Goal: Transaction & Acquisition: Purchase product/service

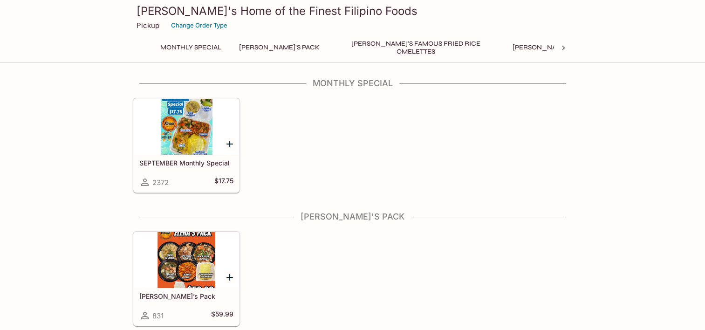
click at [176, 128] on div at bounding box center [186, 127] width 105 height 56
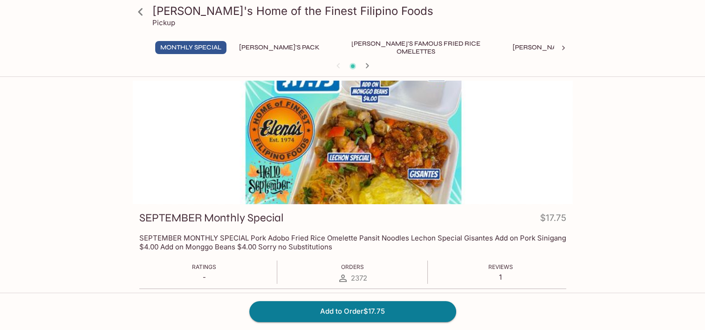
click at [266, 52] on button "[PERSON_NAME]'s Pack" at bounding box center [279, 47] width 91 height 13
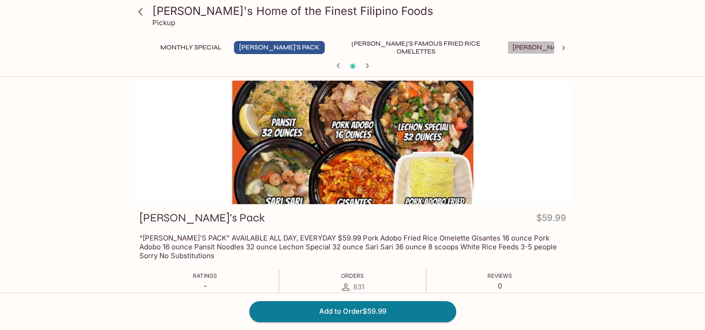
click at [507, 48] on button "[PERSON_NAME]'s Mixed Plates" at bounding box center [566, 47] width 119 height 13
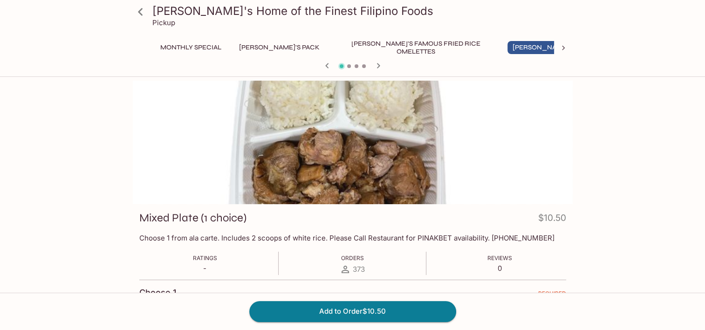
click at [353, 43] on button "[PERSON_NAME]'s Famous Fried Rice Omelettes" at bounding box center [416, 47] width 168 height 13
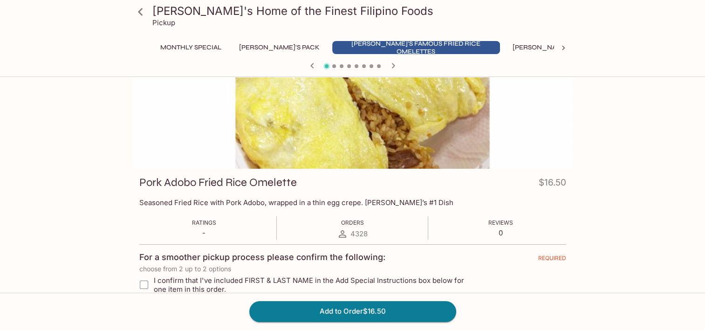
scroll to position [38, 0]
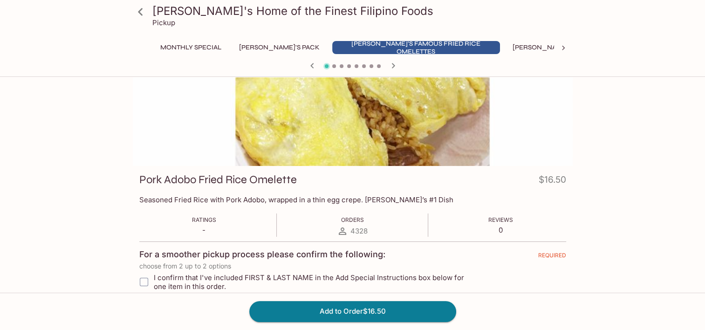
click at [198, 49] on button "Monthly Special" at bounding box center [190, 47] width 71 height 13
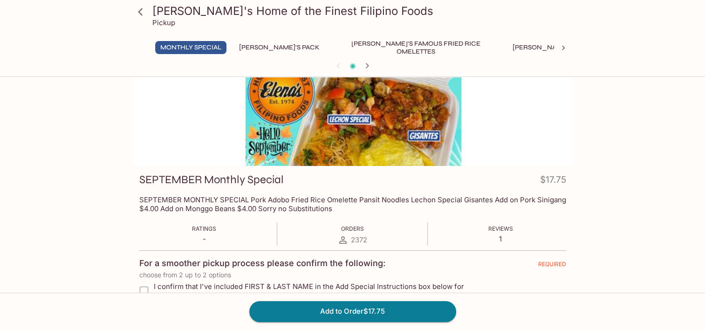
click at [633, 48] on button "Ala Carte Favorite Filipino Dishes" at bounding box center [699, 47] width 132 height 13
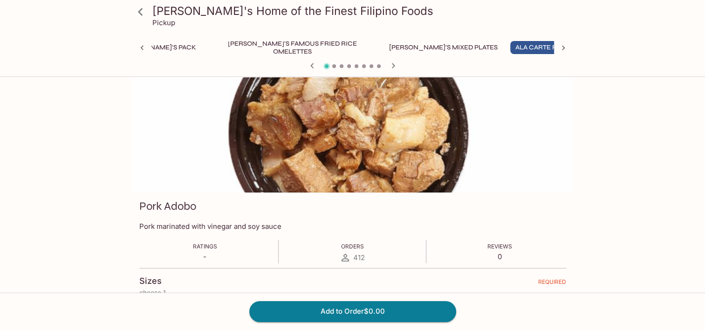
scroll to position [11, 0]
click at [565, 51] on icon at bounding box center [562, 47] width 9 height 9
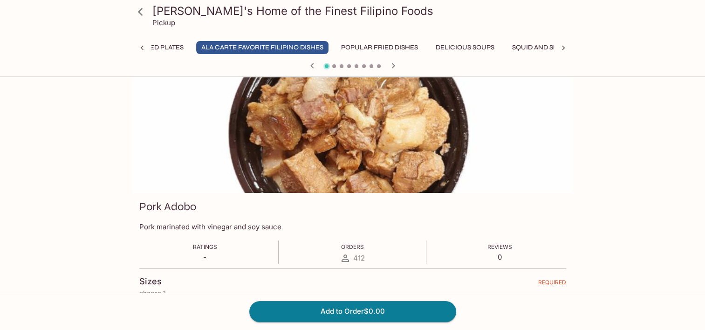
scroll to position [0, 479]
click at [294, 52] on button "Popular Fried Dishes" at bounding box center [337, 47] width 87 height 13
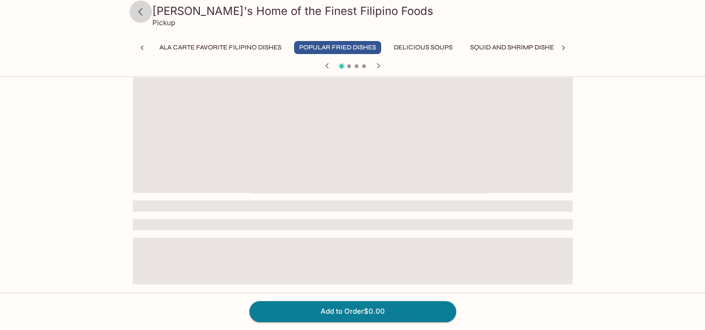
click at [143, 16] on icon at bounding box center [140, 12] width 16 height 16
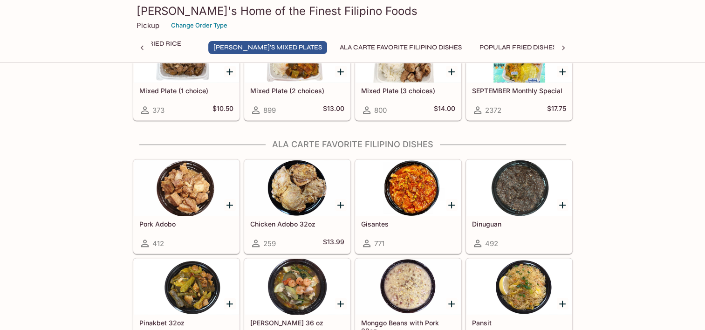
click at [230, 202] on icon "Add Pork Adobo" at bounding box center [229, 204] width 11 height 11
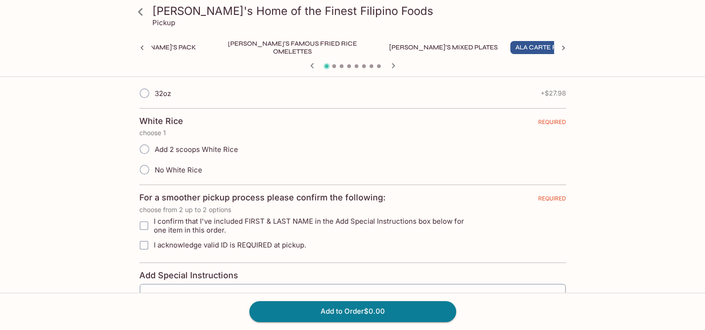
click at [149, 147] on input "Add 2 scoops White Rice" at bounding box center [145, 149] width 20 height 20
radio input "true"
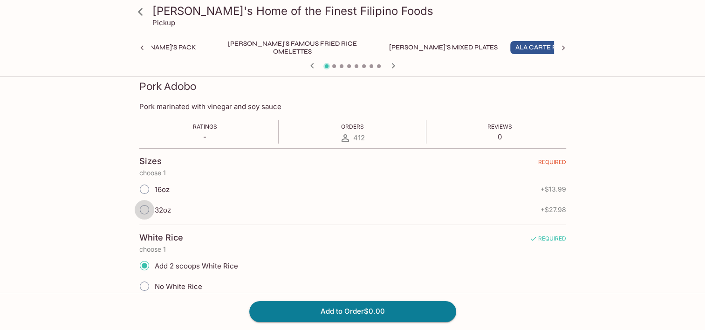
click at [147, 211] on input "32oz" at bounding box center [145, 210] width 20 height 20
radio input "true"
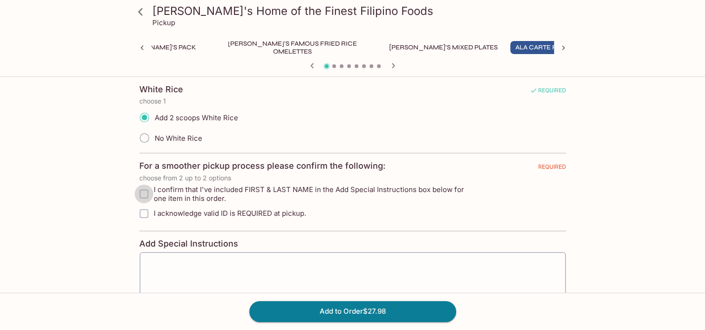
click at [145, 190] on input "I confirm that I've included FIRST & LAST NAME in the Add Special Instructions …" at bounding box center [144, 193] width 19 height 19
checkbox input "true"
click at [146, 216] on input "I acknowledge valid ID is REQUIRED at pickup." at bounding box center [144, 213] width 19 height 19
checkbox input "true"
click at [166, 276] on textarea at bounding box center [352, 276] width 413 height 35
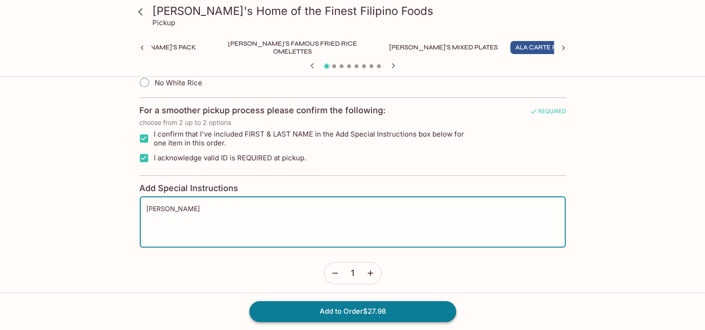
type textarea "[PERSON_NAME]"
click at [343, 314] on button "Add to Order $27.98" at bounding box center [352, 311] width 207 height 20
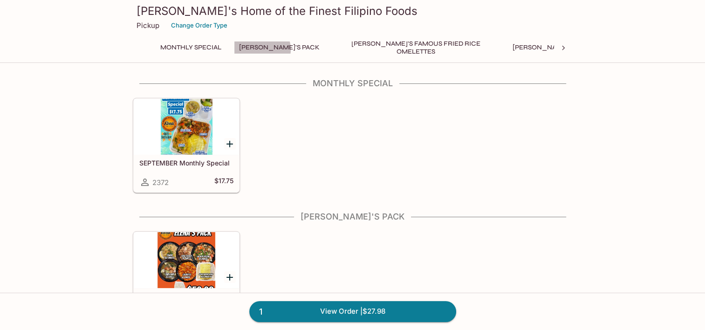
click at [260, 49] on button "[PERSON_NAME]'s Pack" at bounding box center [279, 47] width 91 height 13
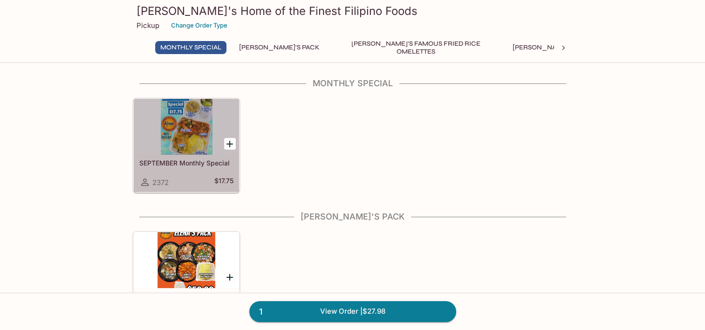
click at [187, 132] on div at bounding box center [186, 127] width 105 height 56
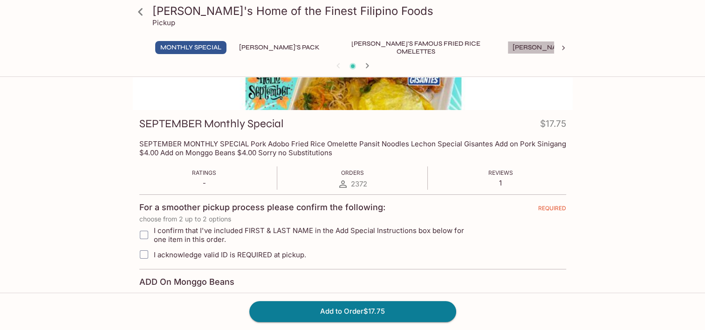
click at [507, 45] on button "[PERSON_NAME]'s Mixed Plates" at bounding box center [566, 47] width 119 height 13
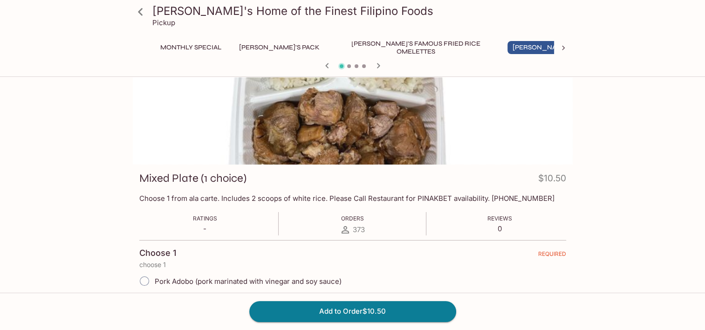
scroll to position [39, 0]
click at [555, 39] on div "[PERSON_NAME]'s Home of the Finest Filipino Foods Pickup Monthly Special [PERSO…" at bounding box center [352, 37] width 447 height 74
click at [633, 50] on button "Ala Carte Favorite Filipino Dishes" at bounding box center [699, 47] width 132 height 13
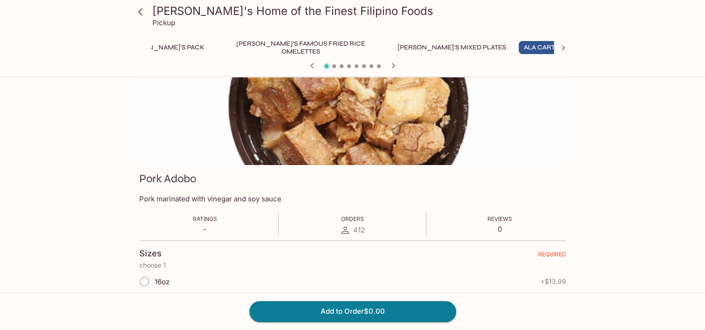
scroll to position [0, 123]
click at [563, 48] on icon at bounding box center [563, 48] width 3 height 5
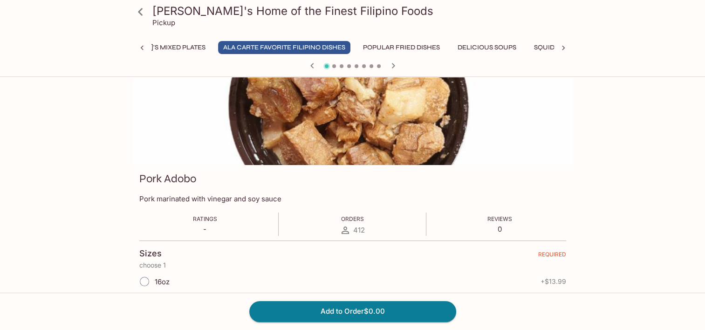
scroll to position [0, 479]
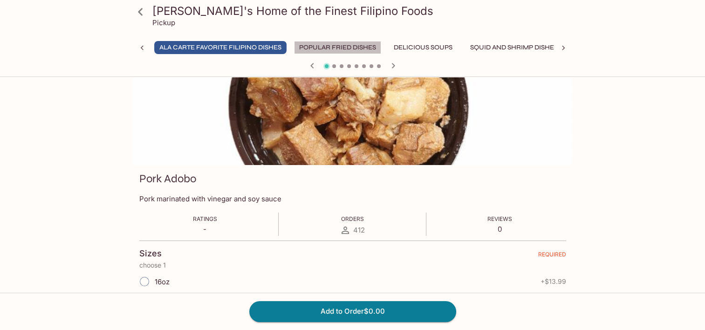
click at [294, 45] on button "Popular Fried Dishes" at bounding box center [337, 47] width 87 height 13
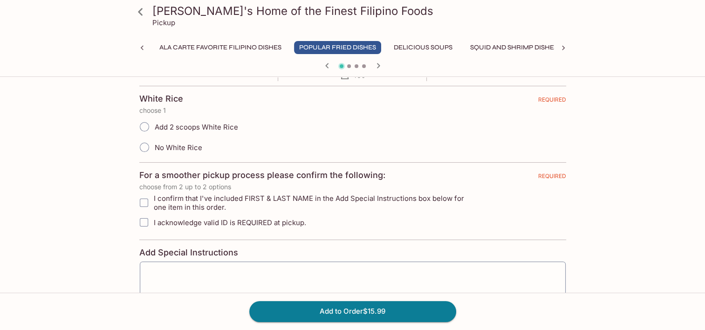
scroll to position [0, 0]
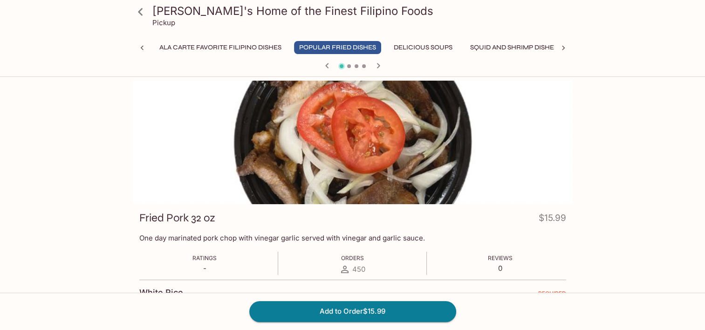
click at [570, 45] on button "Whole Fish Dishes" at bounding box center [608, 47] width 77 height 13
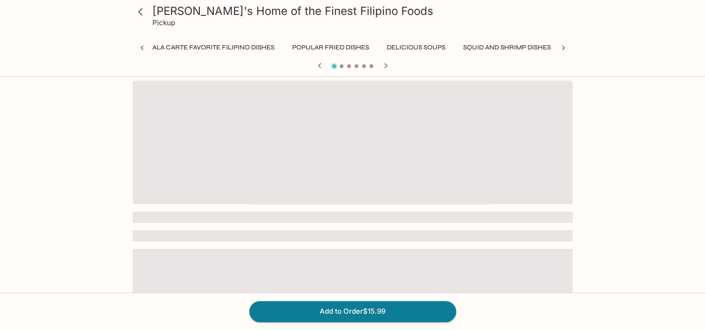
scroll to position [0, 487]
click at [286, 50] on button "Popular Fried Dishes" at bounding box center [329, 47] width 87 height 13
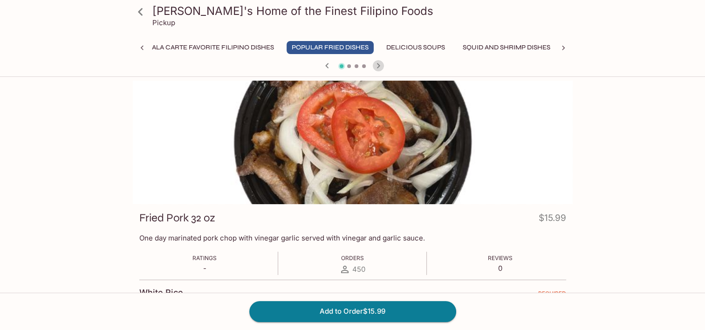
click at [377, 65] on icon "button" at bounding box center [378, 65] width 11 height 11
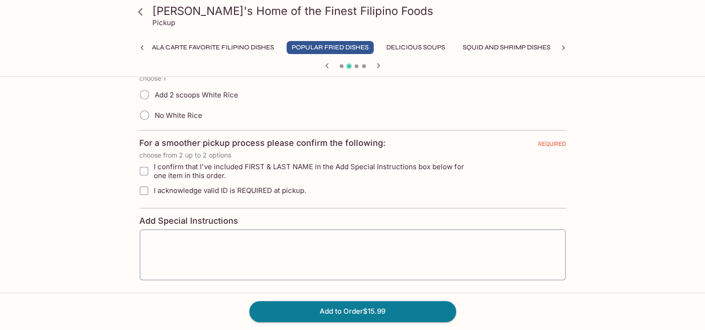
scroll to position [292, 0]
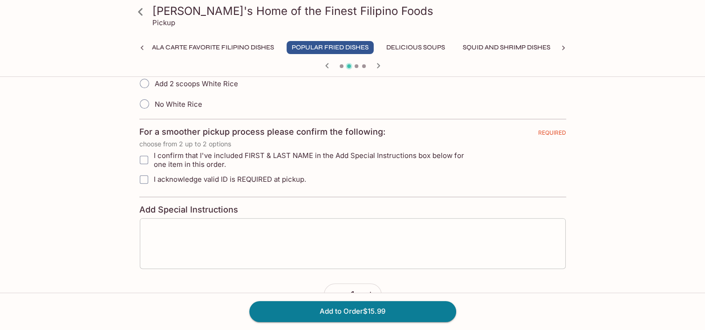
click at [311, 241] on textarea at bounding box center [352, 242] width 413 height 35
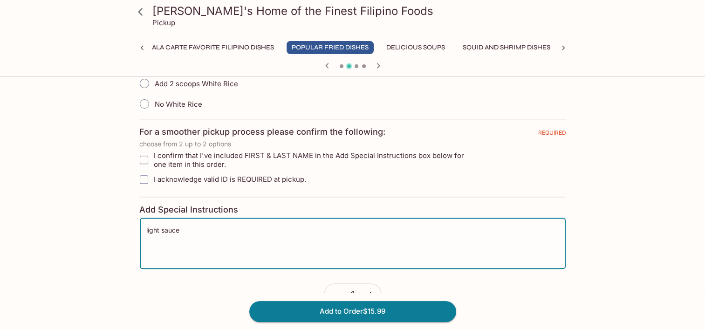
scroll to position [206, 0]
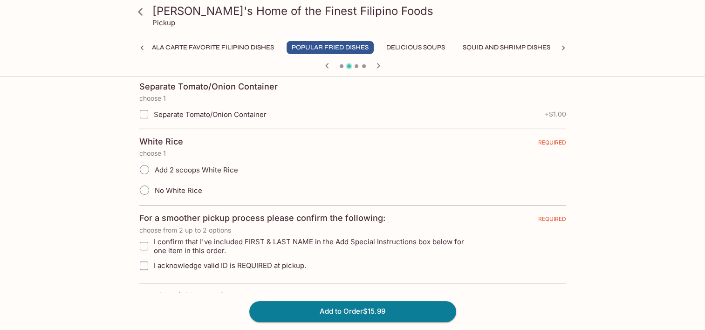
type textarea "light sauce"
click at [146, 166] on input "Add 2 scoops White Rice" at bounding box center [145, 170] width 20 height 20
radio input "true"
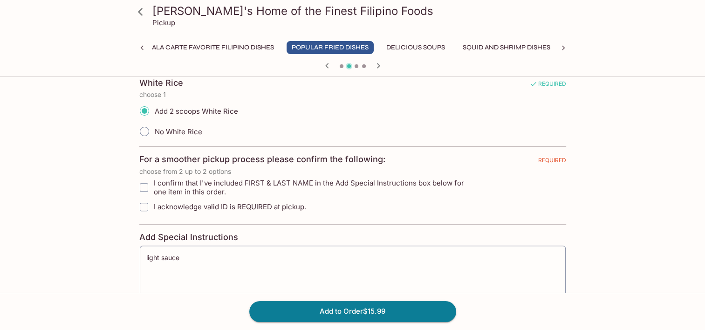
scroll to position [265, 0]
click at [143, 192] on input "I confirm that I've included FIRST & LAST NAME in the Add Special Instructions …" at bounding box center [144, 186] width 19 height 19
checkbox input "true"
click at [145, 207] on input "I acknowledge valid ID is REQUIRED at pickup." at bounding box center [144, 206] width 19 height 19
checkbox input "true"
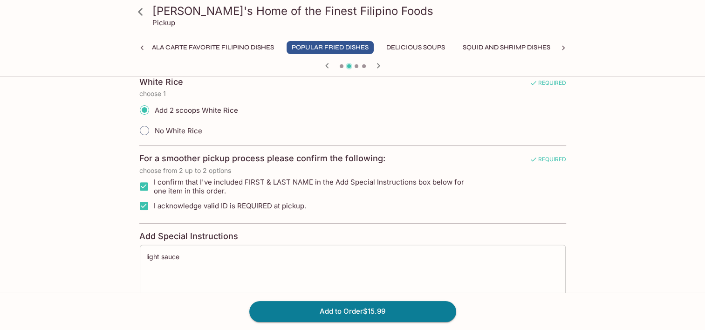
click at [186, 257] on textarea "light sauce" at bounding box center [352, 269] width 413 height 35
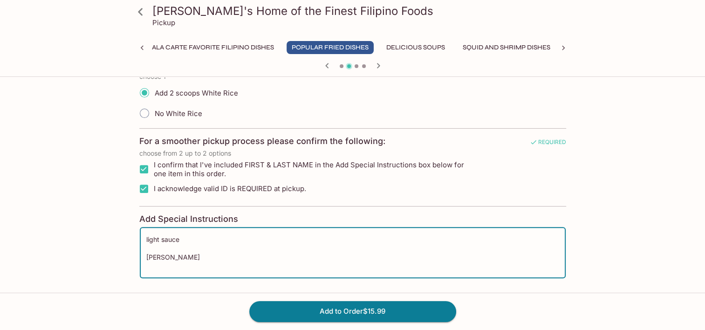
scroll to position [283, 0]
type textarea "light sauce [PERSON_NAME]"
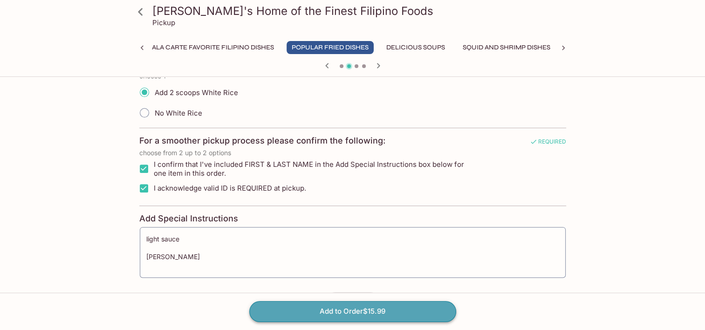
click at [352, 315] on button "Add to Order $15.99" at bounding box center [352, 311] width 207 height 20
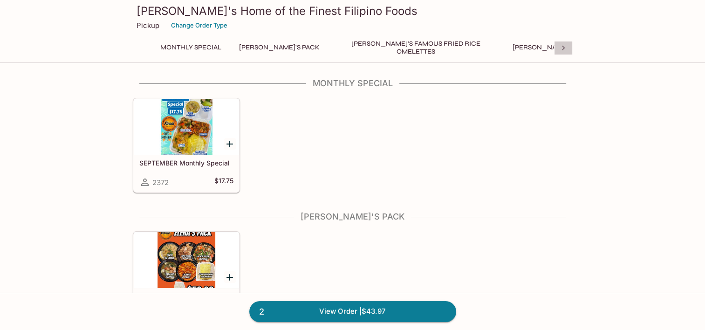
click at [558, 48] on icon at bounding box center [562, 47] width 9 height 9
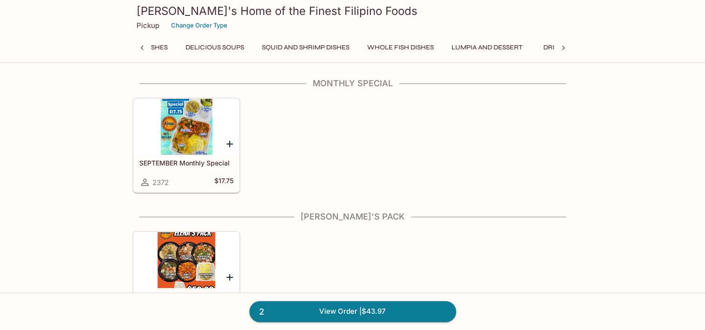
scroll to position [0, 705]
drag, startPoint x: 558, startPoint y: 48, endPoint x: 523, endPoint y: 44, distance: 34.7
click at [566, 44] on button "Additional Items" at bounding box center [601, 47] width 70 height 13
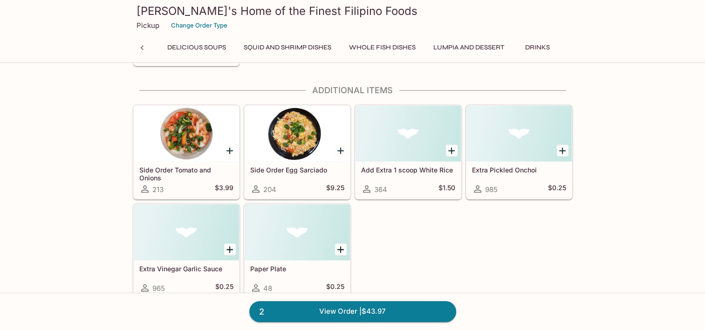
scroll to position [1960, 0]
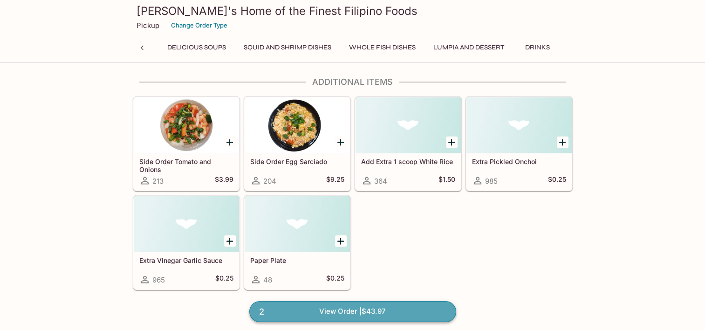
click at [374, 316] on link "2 View Order | $43.97" at bounding box center [352, 311] width 207 height 20
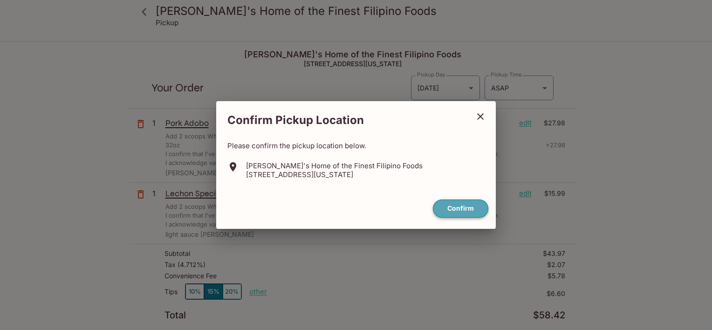
click at [468, 205] on button "Confirm" at bounding box center [460, 208] width 55 height 18
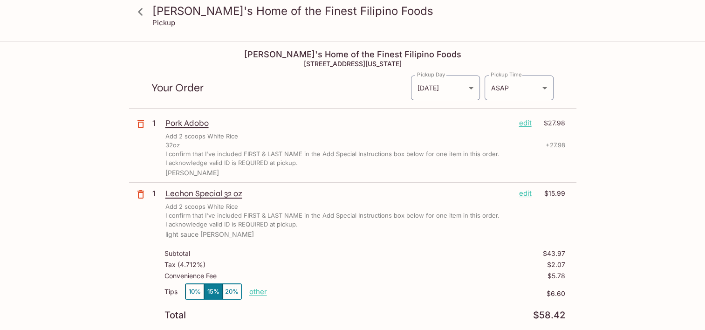
click at [531, 195] on div "Lechon Special 32 oz edit $15.99" at bounding box center [365, 193] width 400 height 10
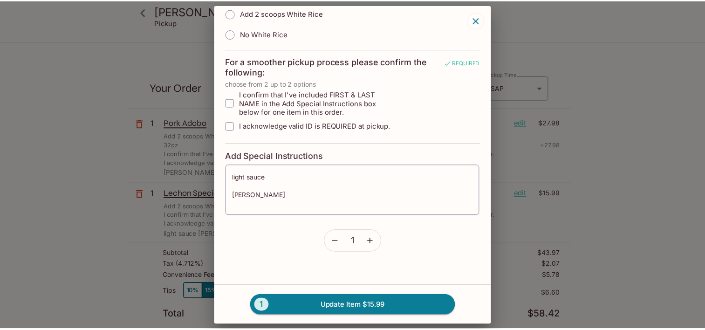
scroll to position [175, 0]
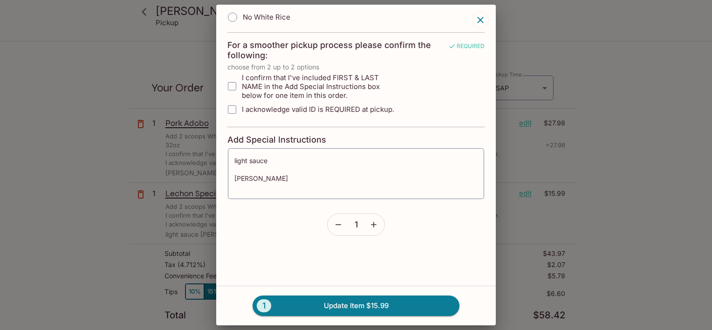
click at [364, 229] on button "button" at bounding box center [373, 224] width 21 height 21
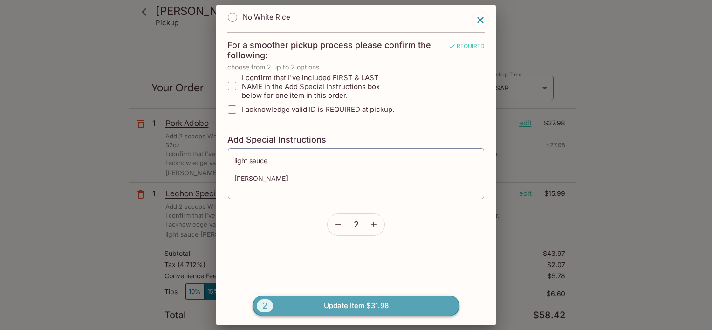
click at [348, 302] on button "2 Update Item $31.98" at bounding box center [355, 305] width 207 height 20
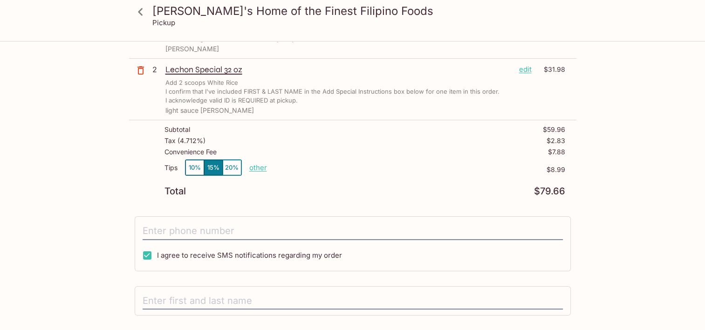
scroll to position [124, 0]
click at [188, 164] on button "10%" at bounding box center [194, 166] width 19 height 15
click at [261, 163] on p "other" at bounding box center [258, 167] width 18 height 9
drag, startPoint x: 309, startPoint y: 165, endPoint x: 414, endPoint y: 169, distance: 104.9
click at [414, 169] on div "Tips 10% 15% 20% Done 6.00 $6.00" at bounding box center [364, 172] width 401 height 27
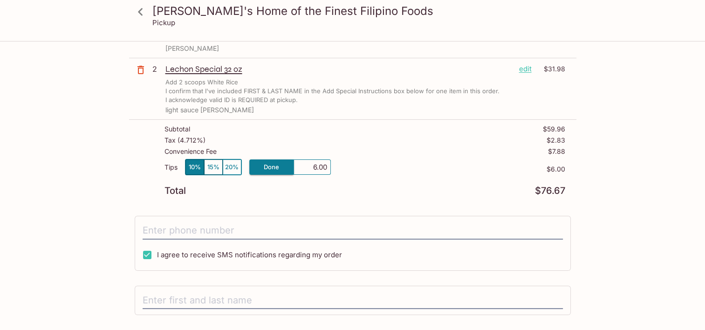
type input "0.00"
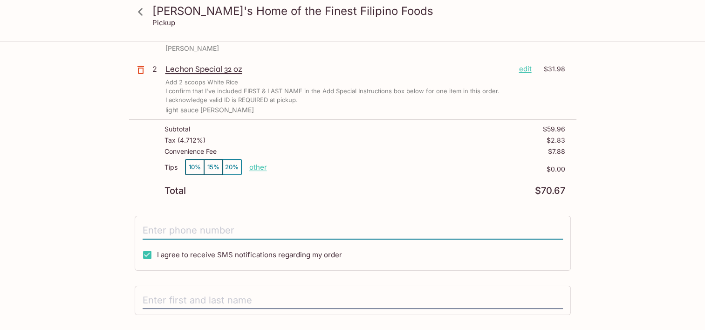
click at [189, 229] on input "tel" at bounding box center [353, 231] width 420 height 18
type input "[PHONE_NUMBER]"
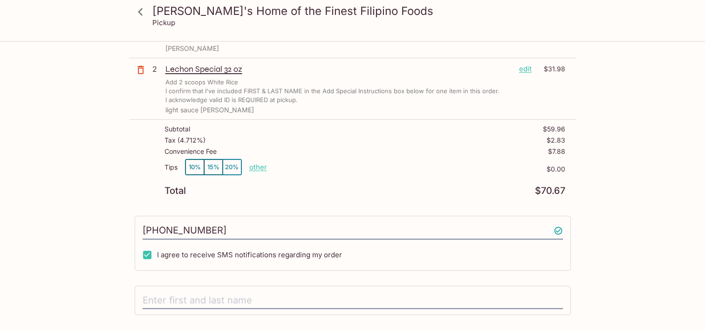
click at [223, 288] on div at bounding box center [353, 300] width 436 height 30
click at [217, 296] on input "text" at bounding box center [353, 301] width 420 height 18
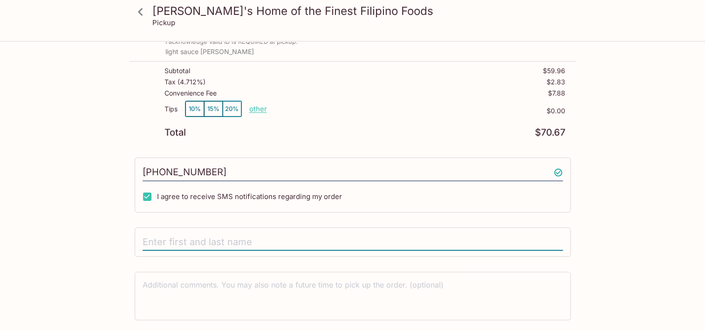
scroll to position [188, 0]
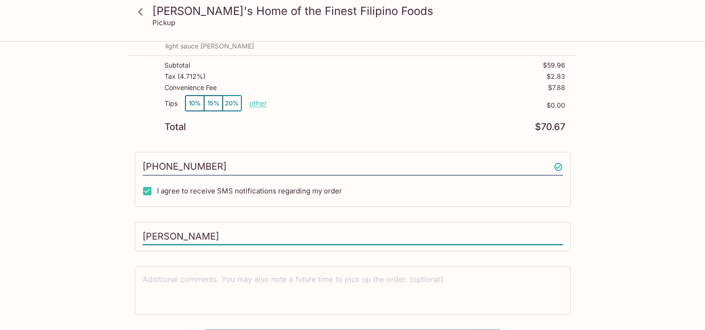
type input "[PERSON_NAME]"
click at [83, 259] on div "[PERSON_NAME]'s Home of the Finest Filipino Foods Pickup [PERSON_NAME]'s Home o…" at bounding box center [352, 103] width 596 height 499
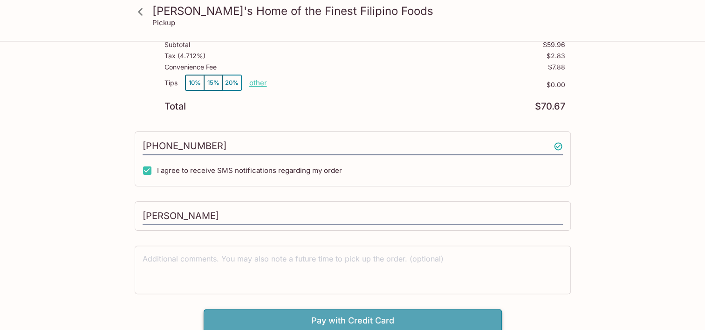
click at [338, 317] on button "Pay with Credit Card" at bounding box center [353, 320] width 298 height 23
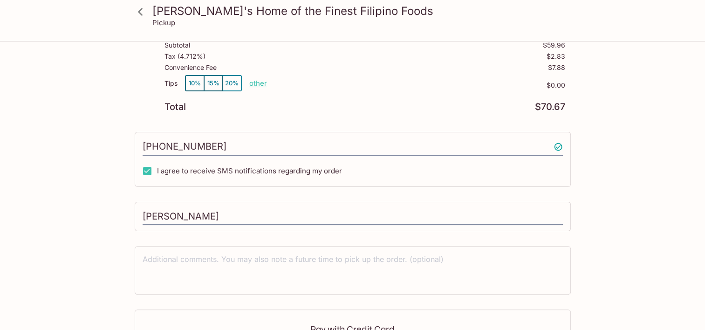
scroll to position [348, 0]
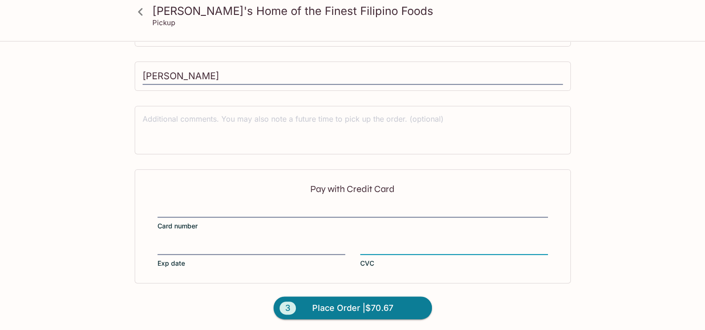
click at [332, 269] on div "Pay with Credit Card Card number Exp date CVC" at bounding box center [353, 226] width 436 height 114
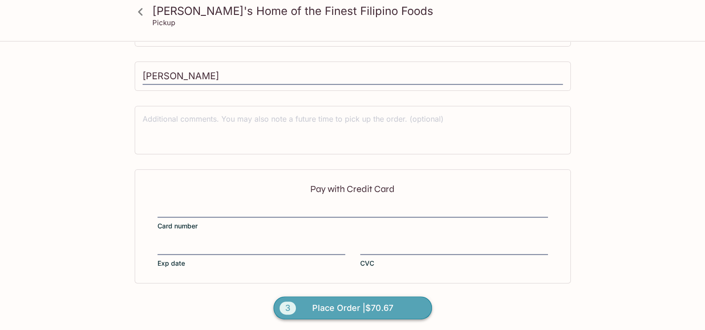
click at [346, 316] on button "3 Place Order | $70.67" at bounding box center [352, 307] width 158 height 23
